Goal: Transaction & Acquisition: Subscribe to service/newsletter

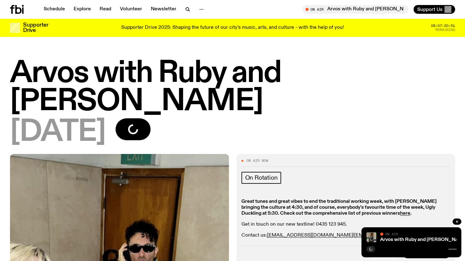
scroll to position [10, 0]
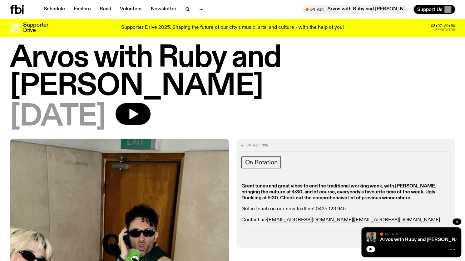
click at [400, 195] on strong "here" at bounding box center [405, 197] width 10 height 5
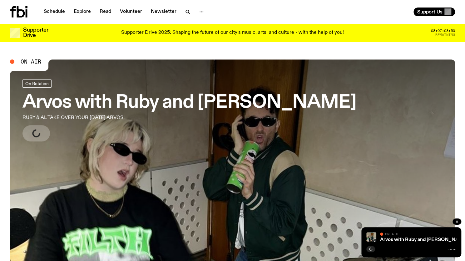
click at [237, 30] on p "Supporter Drive 2025: Shaping the future of our city’s music, arts, and culture…" at bounding box center [232, 33] width 223 height 6
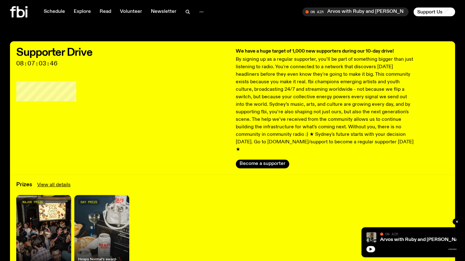
click at [254, 152] on div "We have a huge target of 1,000 new supporters during our 10-day drive! By signi…" at bounding box center [342, 108] width 213 height 121
click at [253, 159] on button "Become a supporter" at bounding box center [262, 163] width 53 height 9
